Goal: Task Accomplishment & Management: Use online tool/utility

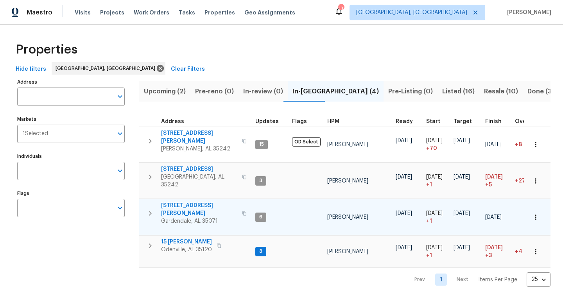
click at [197, 202] on span "[STREET_ADDRESS][PERSON_NAME]" at bounding box center [199, 210] width 76 height 16
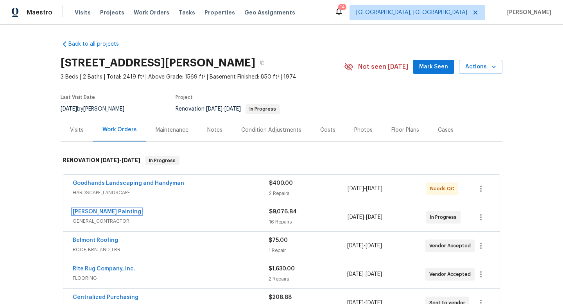
click at [88, 212] on link "[PERSON_NAME] Painting" at bounding box center [107, 211] width 68 height 5
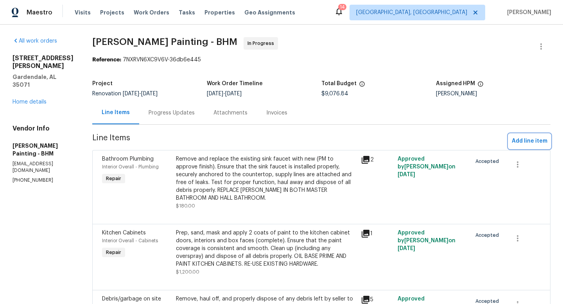
click at [522, 140] on span "Add line item" at bounding box center [530, 141] width 36 height 10
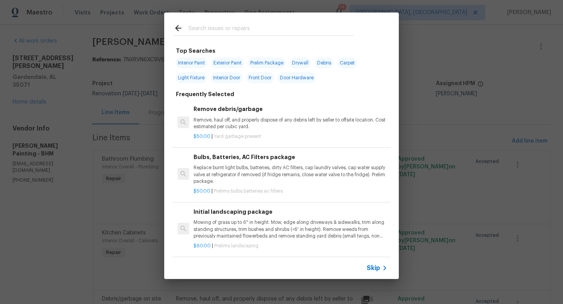
click at [223, 25] on input "text" at bounding box center [271, 29] width 166 height 12
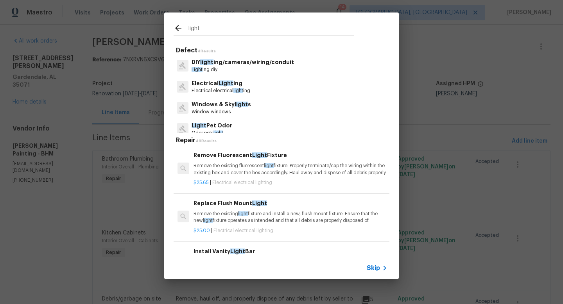
type input "light"
click at [210, 88] on p "Electrical electrical light ing" at bounding box center [221, 91] width 59 height 7
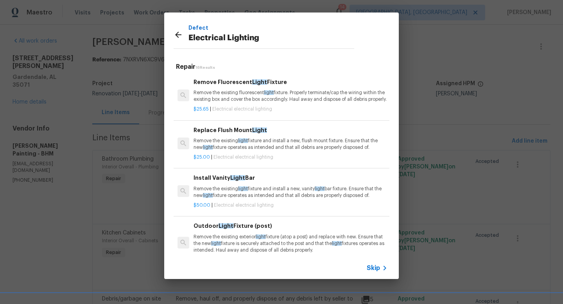
click at [235, 146] on p "Remove the existing light fixture and install a new, flush mount fixture. Ensur…" at bounding box center [291, 144] width 194 height 13
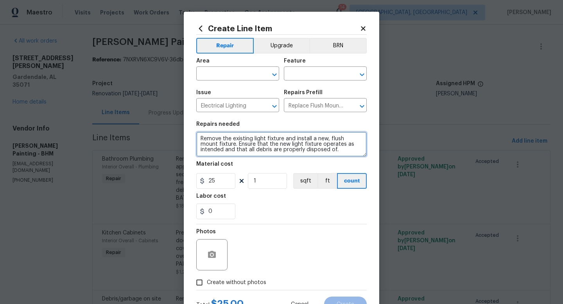
click at [327, 156] on textarea "Remove the existing light fixture and install a new, flush mount fixture. Ensur…" at bounding box center [281, 144] width 170 height 25
type textarea "Remove the existing light fixture and install a new, flush mount fixture. Ensur…"
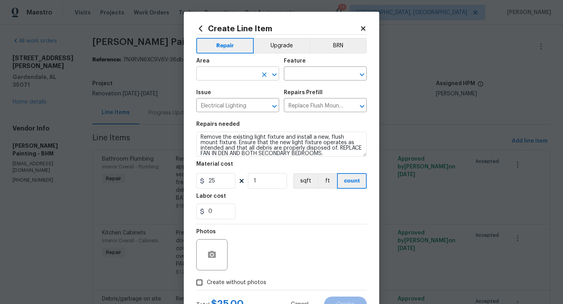
click at [226, 77] on input "text" at bounding box center [226, 74] width 61 height 12
click at [226, 101] on li "Interior Overall" at bounding box center [237, 105] width 83 height 13
type input "Interior Overall"
click at [308, 80] on input "text" at bounding box center [314, 74] width 61 height 12
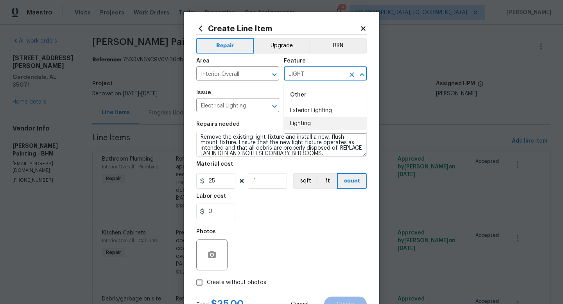
click at [309, 127] on li "Lighting" at bounding box center [325, 123] width 83 height 13
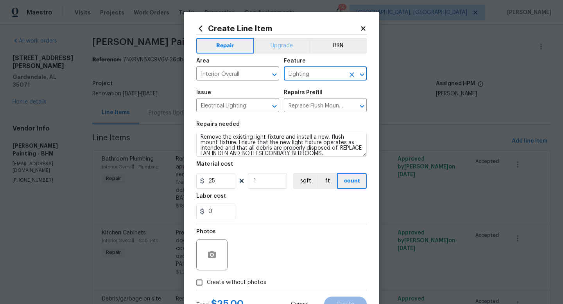
type input "Lighting"
click at [272, 47] on button "Upgrade" at bounding box center [282, 46] width 56 height 16
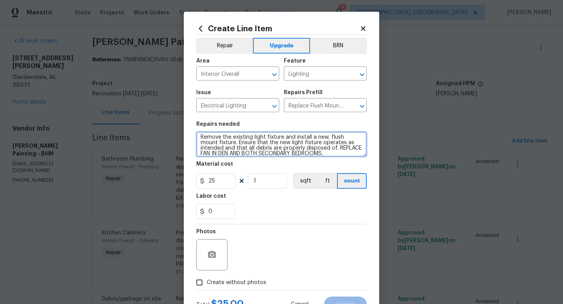
click at [323, 154] on textarea "Remove the existing light fixture and install a new, flush mount fixture. Ensur…" at bounding box center [281, 144] width 170 height 25
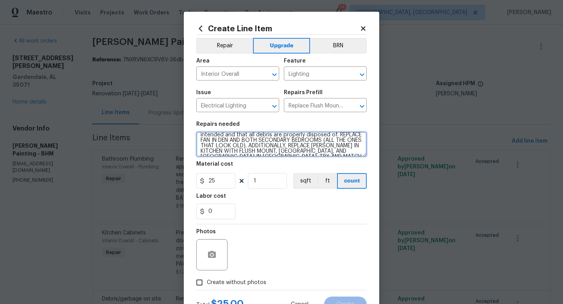
scroll to position [17, 0]
click at [247, 146] on textarea "Remove the existing light fixture and install a new, flush mount fixture. Ensur…" at bounding box center [281, 144] width 170 height 25
click at [238, 148] on textarea "Remove the existing light fixture and install a new, flush mount fixture. Ensur…" at bounding box center [281, 144] width 170 height 25
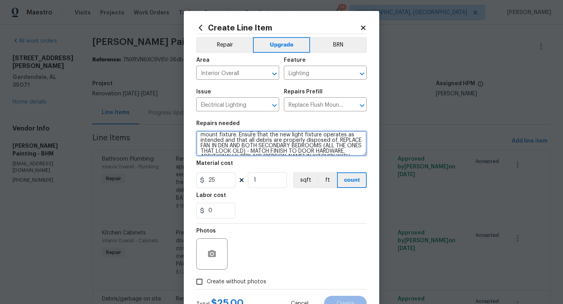
scroll to position [10, 0]
click at [307, 145] on textarea "Remove the existing light fixture and install a new, flush mount fixture. Ensur…" at bounding box center [281, 143] width 170 height 25
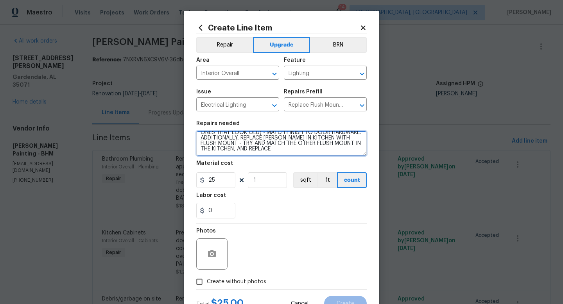
click at [294, 151] on textarea "Remove the existing light fixture and install a new, flush mount fixture. Ensur…" at bounding box center [281, 143] width 170 height 25
type textarea "Remove the existing light fixture and install a new, flush mount fixture. Ensur…"
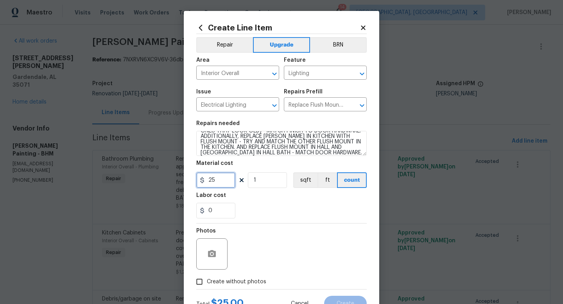
drag, startPoint x: 221, startPoint y: 184, endPoint x: 172, endPoint y: 174, distance: 50.0
click at [197, 179] on input "25" at bounding box center [215, 180] width 39 height 16
type input "700"
click at [346, 224] on div "Photos" at bounding box center [281, 249] width 170 height 51
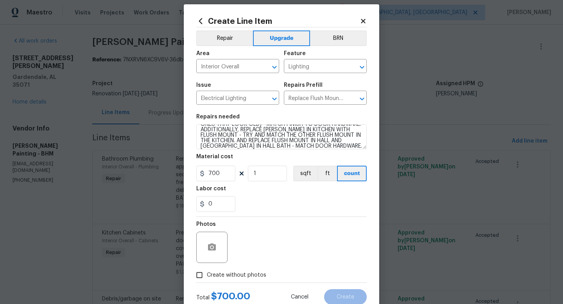
scroll to position [9, 0]
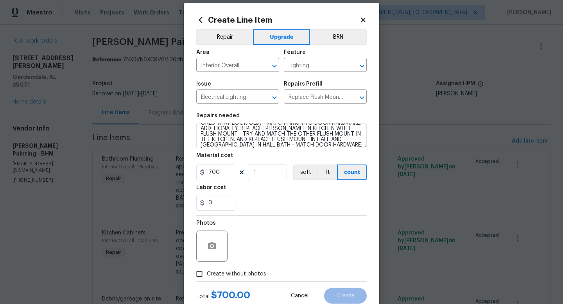
click at [232, 274] on span "Create without photos" at bounding box center [236, 274] width 59 height 8
click at [207, 274] on input "Create without photos" at bounding box center [199, 274] width 15 height 15
checkbox input "true"
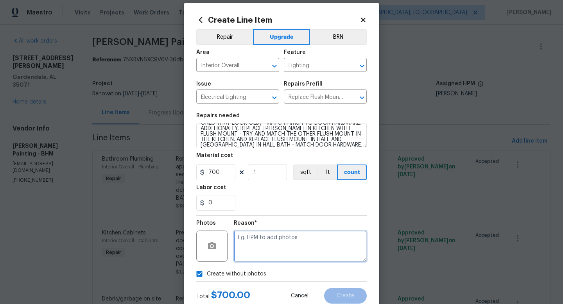
click at [273, 240] on textarea at bounding box center [300, 246] width 133 height 31
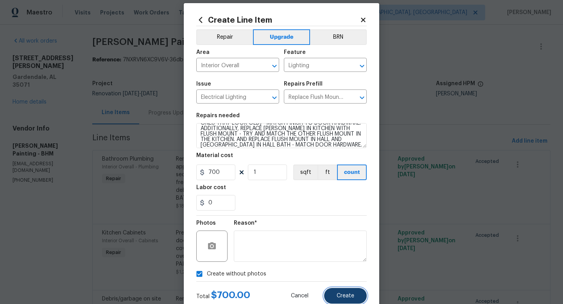
click at [343, 298] on span "Create" at bounding box center [346, 296] width 18 height 6
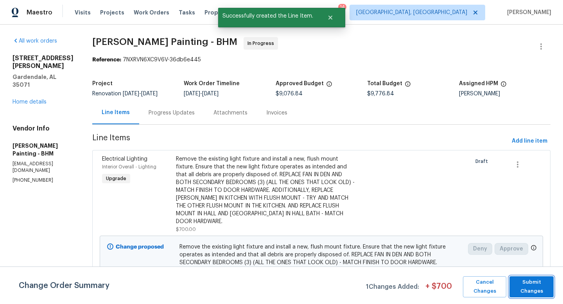
click at [527, 285] on span "Submit Changes" at bounding box center [531, 287] width 36 height 18
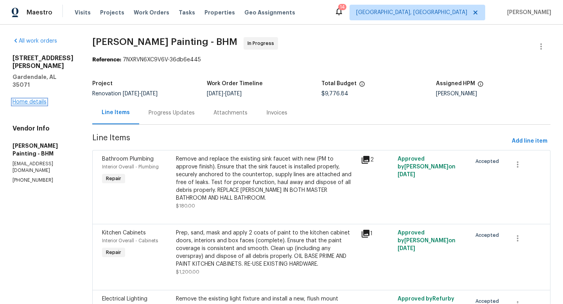
click at [30, 99] on link "Home details" at bounding box center [30, 101] width 34 height 5
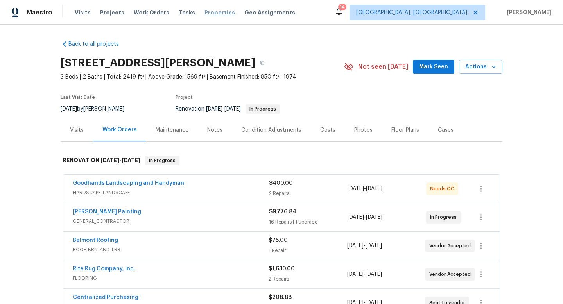
click at [208, 14] on span "Properties" at bounding box center [220, 13] width 31 height 8
